Goal: Find specific page/section: Find specific page/section

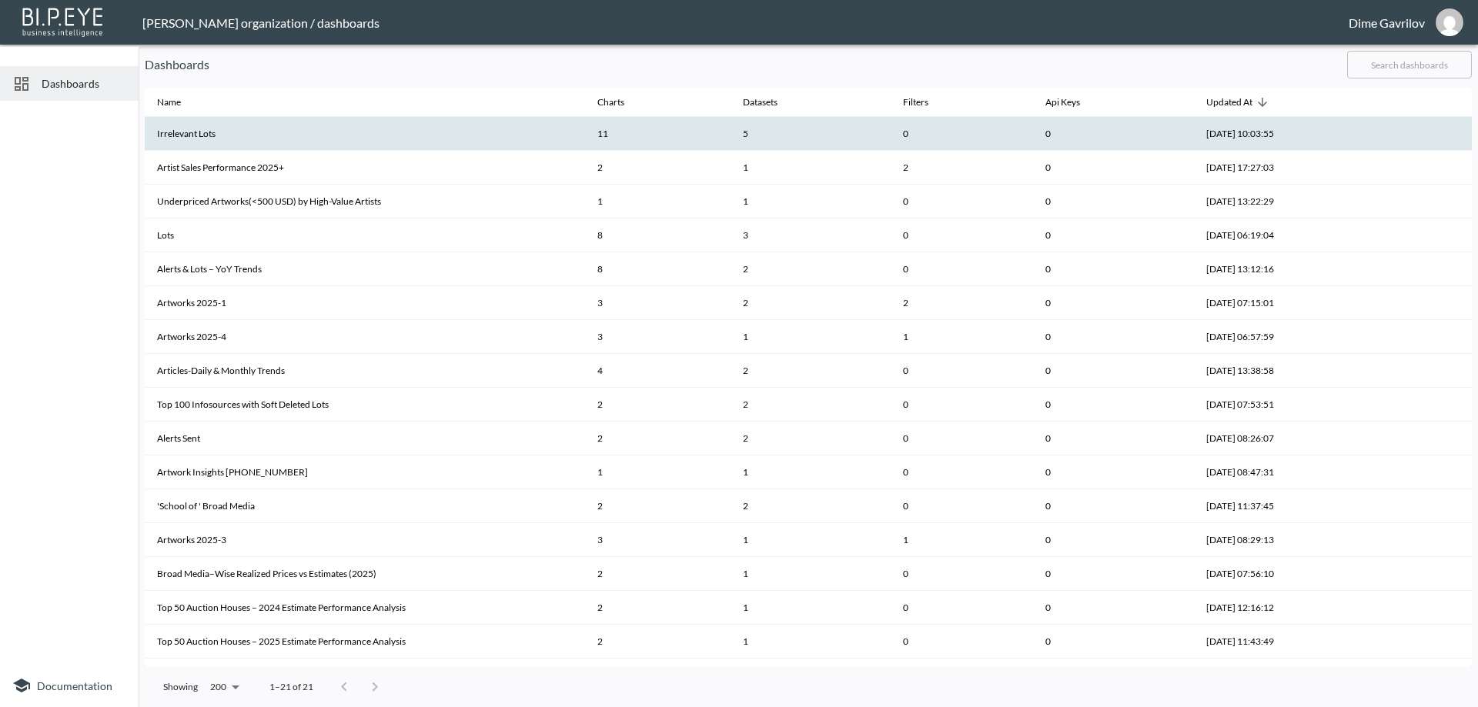
click at [202, 135] on th "Irrelevant Lots" at bounding box center [365, 134] width 440 height 34
click at [280, 134] on th "Irrelevant Lots" at bounding box center [365, 134] width 440 height 34
